Goal: Check status: Check status

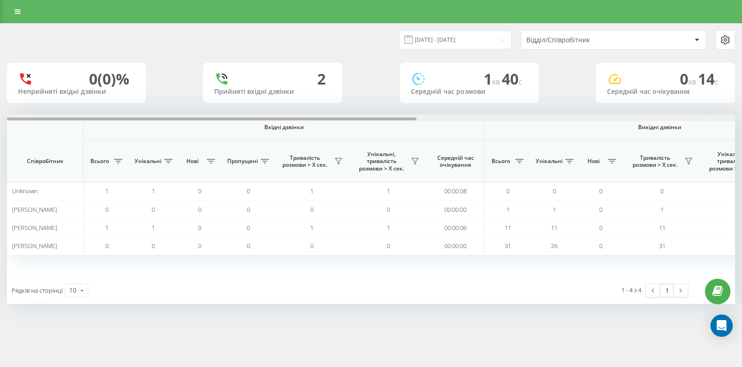
click at [665, 117] on div at bounding box center [371, 117] width 728 height 7
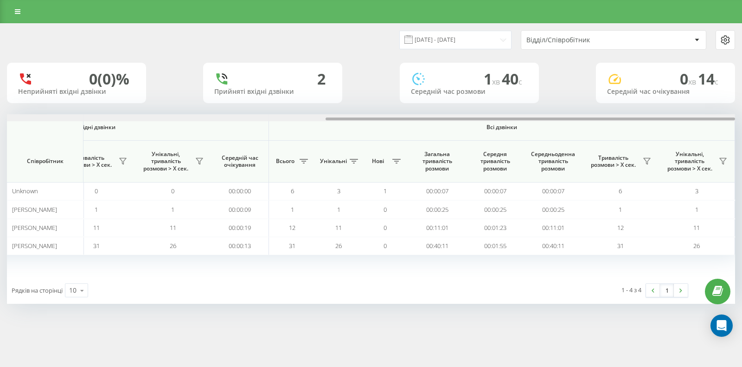
click at [666, 117] on div at bounding box center [371, 117] width 728 height 7
click at [643, 159] on button at bounding box center [647, 161] width 14 height 15
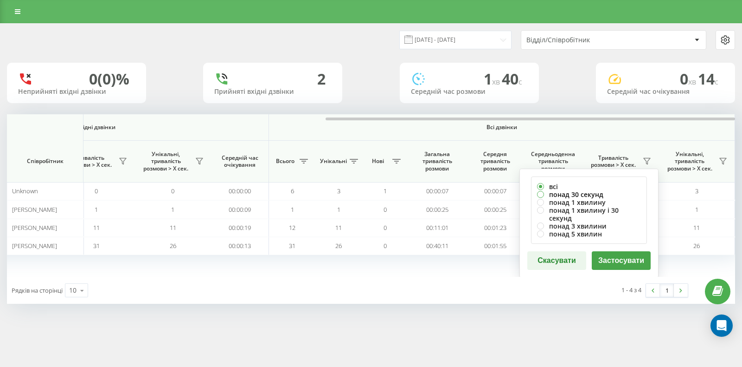
click at [560, 193] on label "понад 30 секунд" at bounding box center [589, 194] width 104 height 8
radio input "true"
click at [618, 251] on button "Застосувати" at bounding box center [621, 260] width 59 height 19
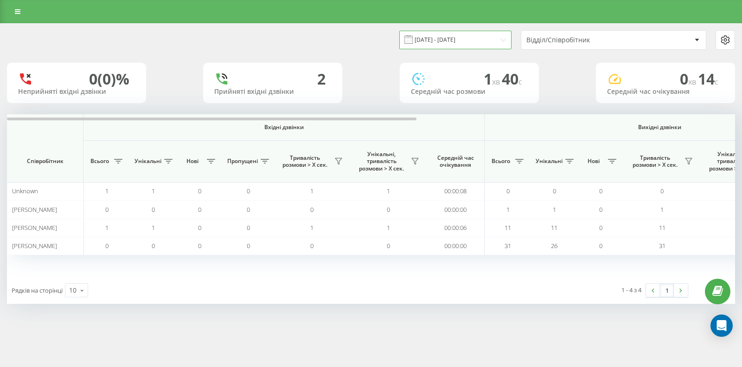
click at [435, 45] on input "[DATE] - [DATE]" at bounding box center [455, 40] width 112 height 18
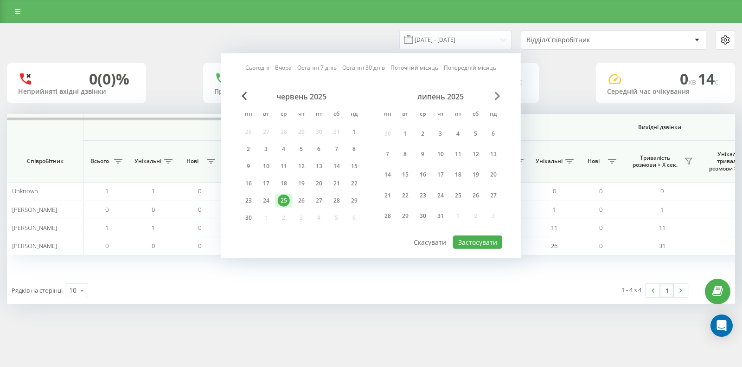
click at [494, 94] on div "липень 2025" at bounding box center [440, 96] width 123 height 9
click at [495, 94] on span "Next Month" at bounding box center [498, 96] width 6 height 8
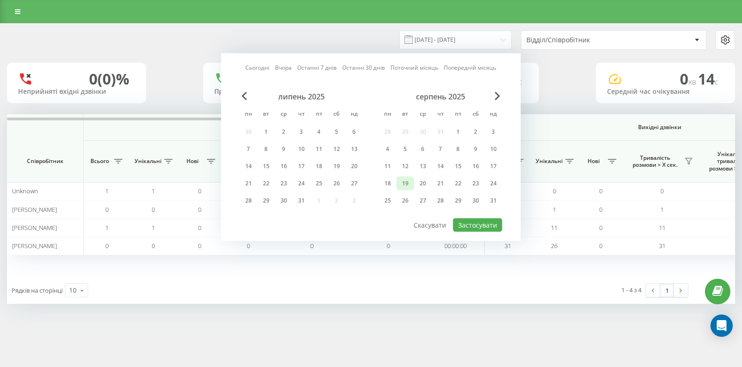
click at [409, 180] on div "19" at bounding box center [405, 183] width 12 height 12
click at [483, 223] on button "Застосувати" at bounding box center [477, 224] width 49 height 13
type input "[DATE] - [DATE]"
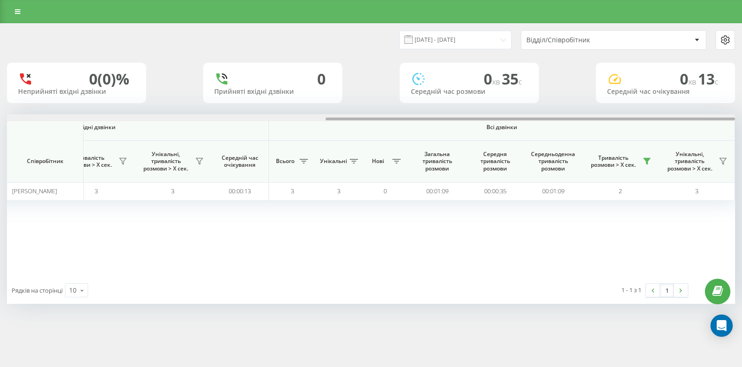
click at [684, 115] on div at bounding box center [371, 117] width 728 height 7
